Goal: Transaction & Acquisition: Book appointment/travel/reservation

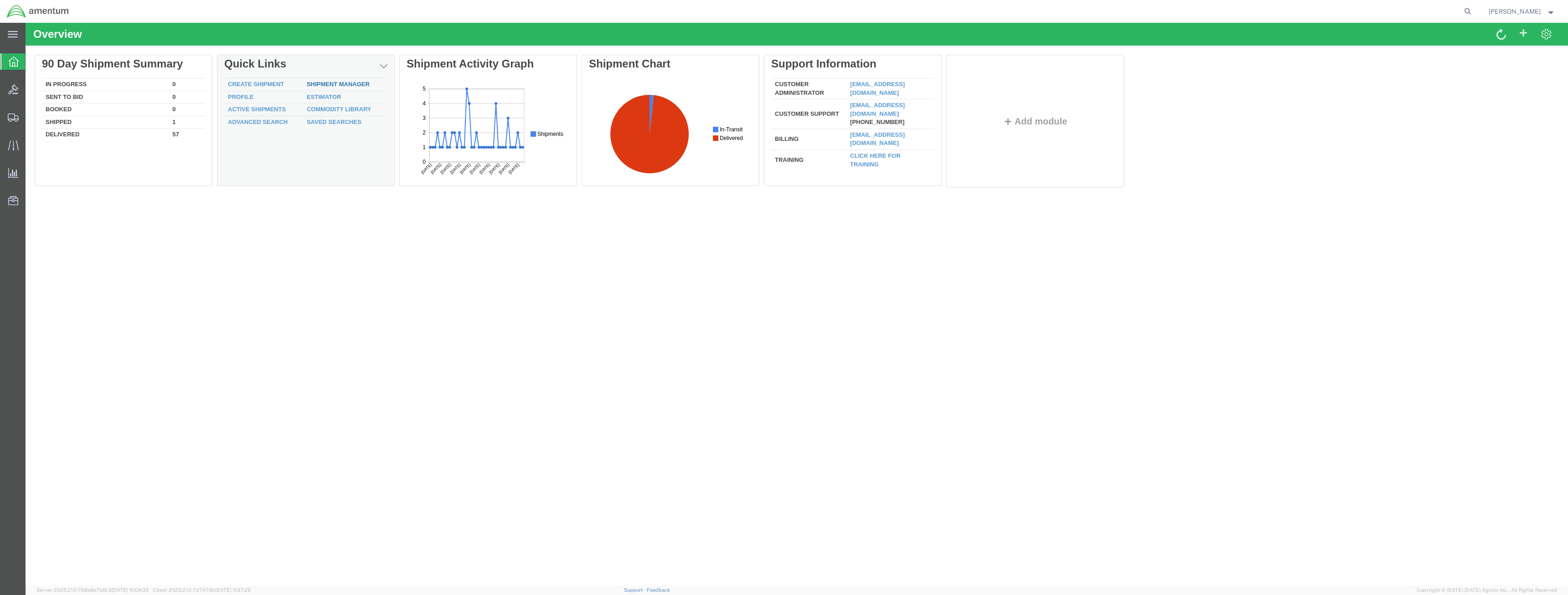
click at [346, 82] on link "Shipment Manager" at bounding box center [338, 84] width 63 height 7
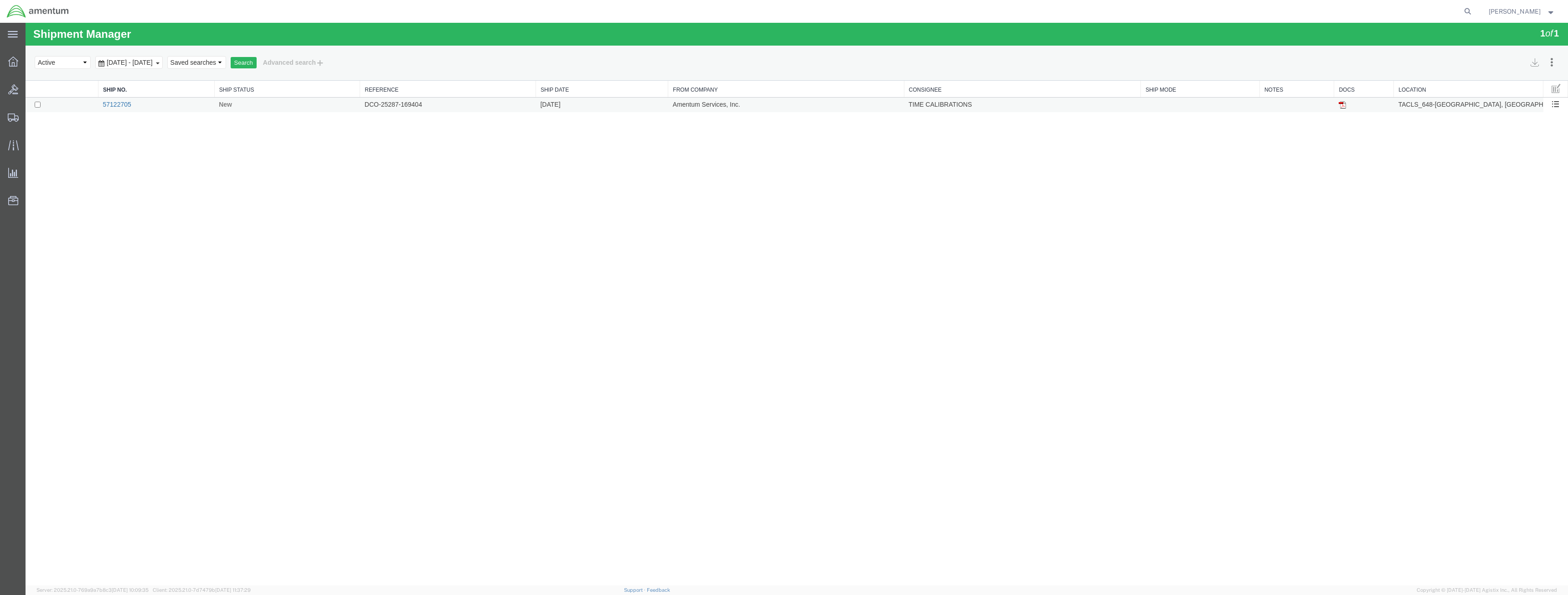
click at [127, 103] on link "57122705" at bounding box center [116, 104] width 28 height 7
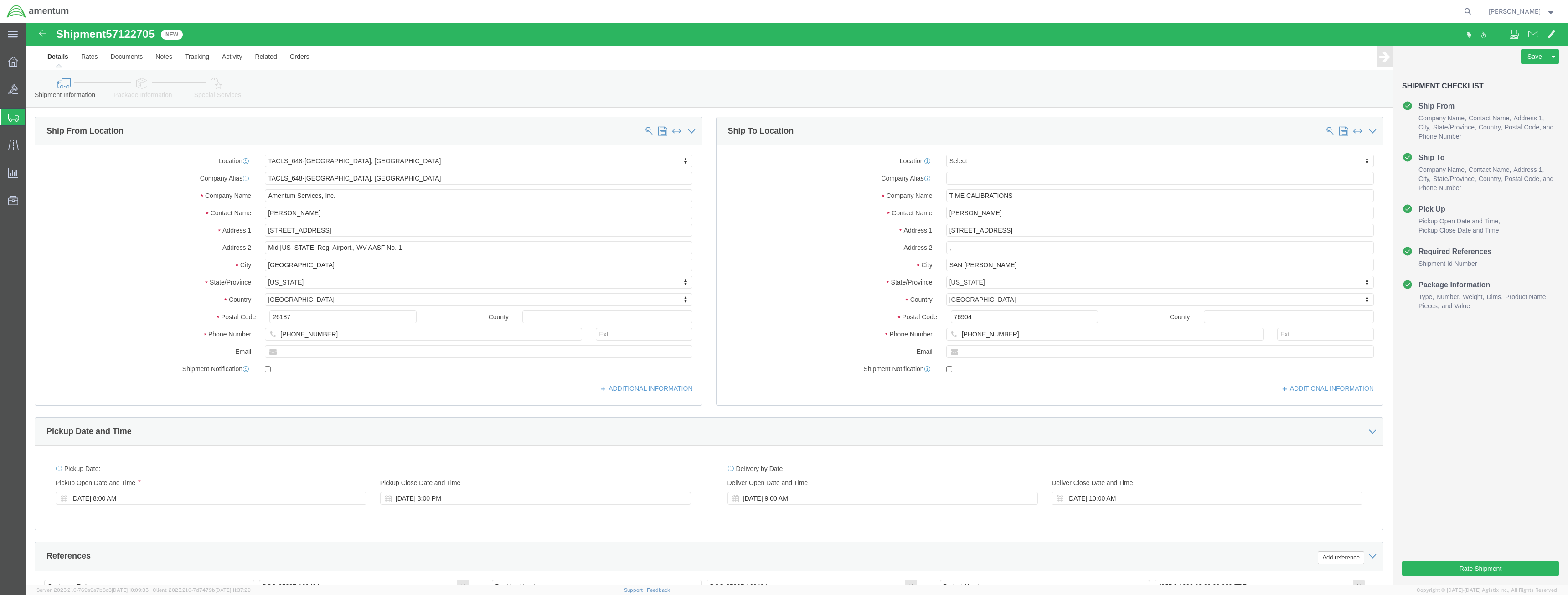
select select "42723"
select select
click button "Rate Shipment"
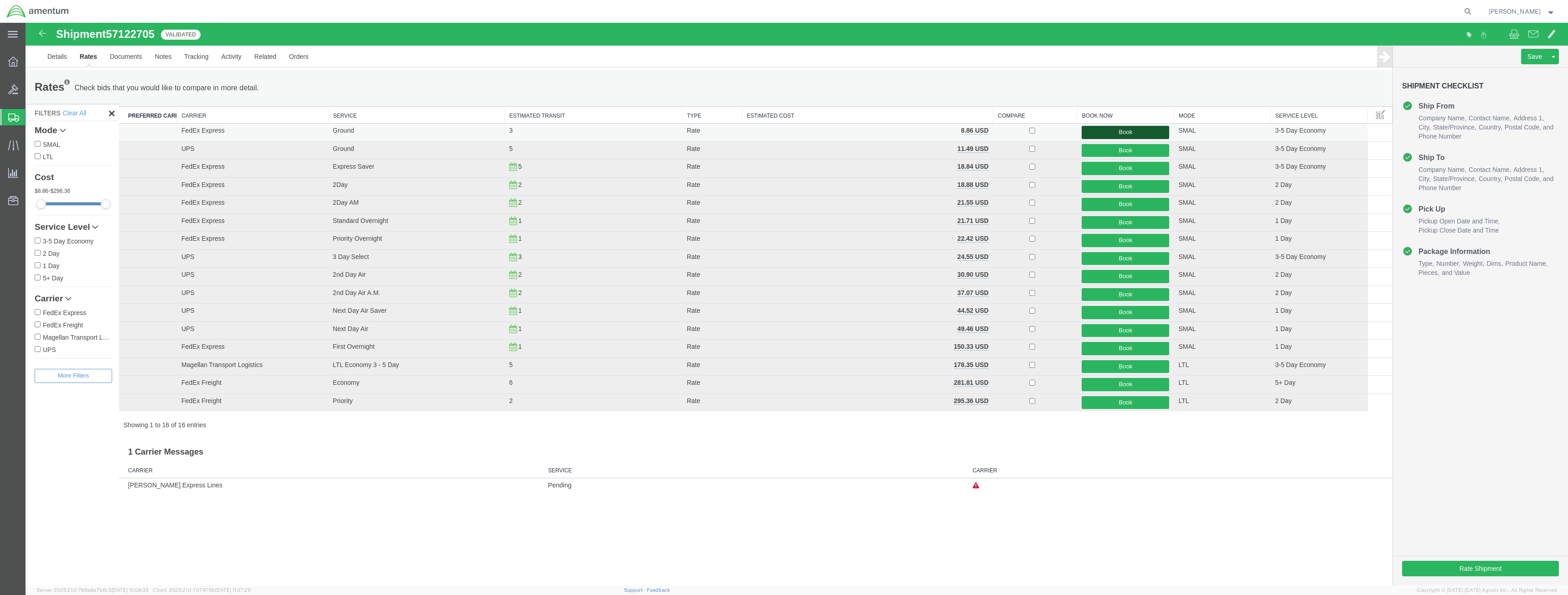
click at [1140, 132] on button "Book" at bounding box center [1125, 133] width 88 height 13
click at [1117, 133] on button "Book" at bounding box center [1125, 133] width 88 height 13
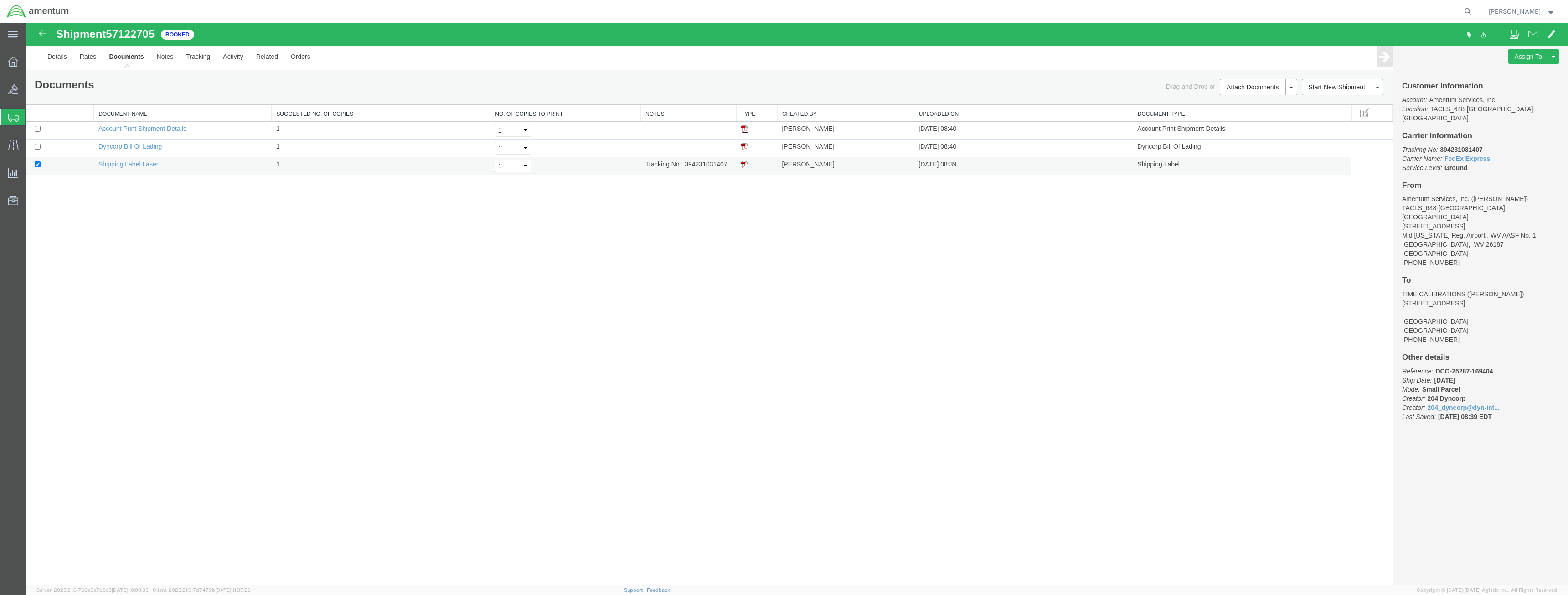
click at [744, 165] on img at bounding box center [744, 164] width 7 height 7
click at [65, 57] on link "Details" at bounding box center [57, 57] width 32 height 22
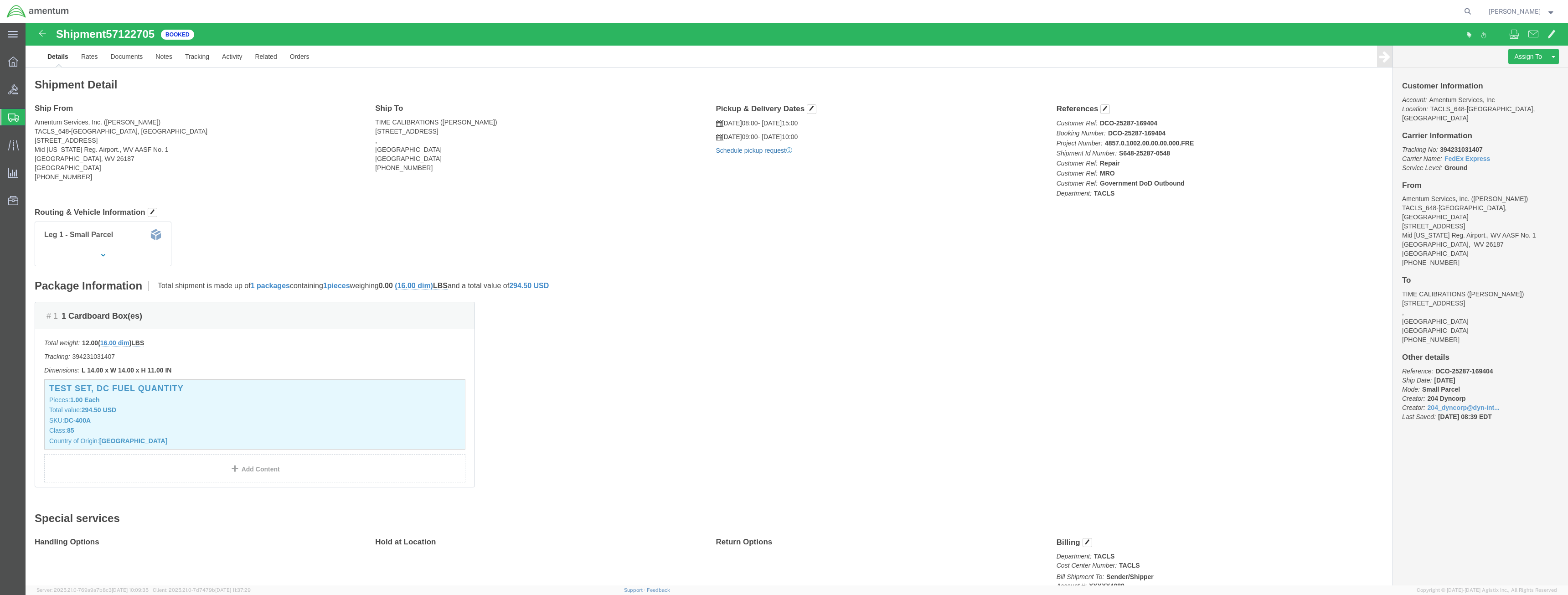
click link "Schedule pickup request"
